Goal: Information Seeking & Learning: Learn about a topic

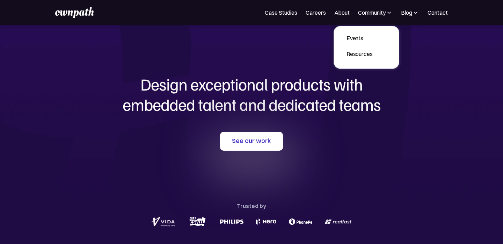
click at [272, 76] on h1 "Design exceptional products with embedded talent and dedicated teams" at bounding box center [252, 94] width 336 height 40
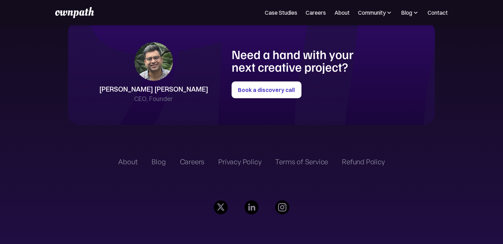
scroll to position [1647, 0]
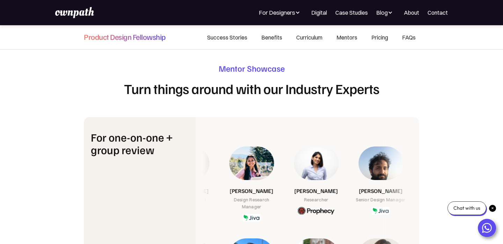
scroll to position [2452, 0]
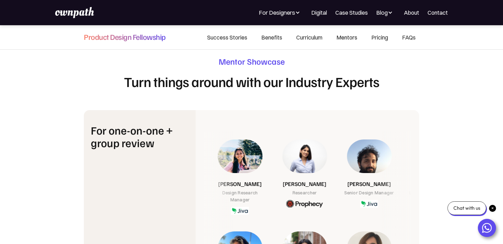
click at [343, 36] on link "Mentors" at bounding box center [347, 38] width 35 height 24
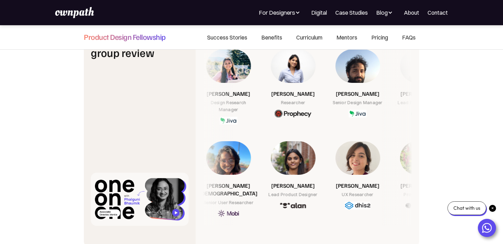
scroll to position [2541, 0]
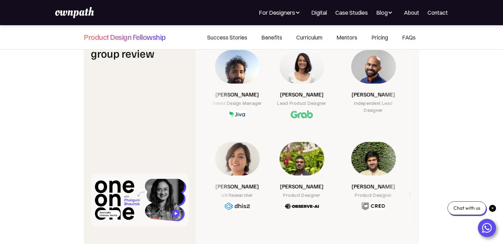
click at [245, 151] on img at bounding box center [237, 172] width 45 height 60
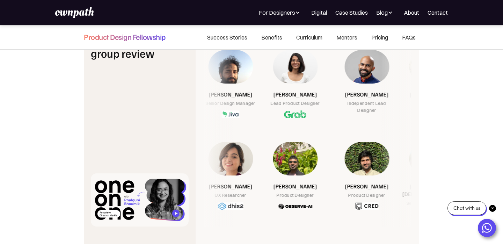
click at [240, 164] on img at bounding box center [230, 172] width 45 height 60
